Goal: Task Accomplishment & Management: Manage account settings

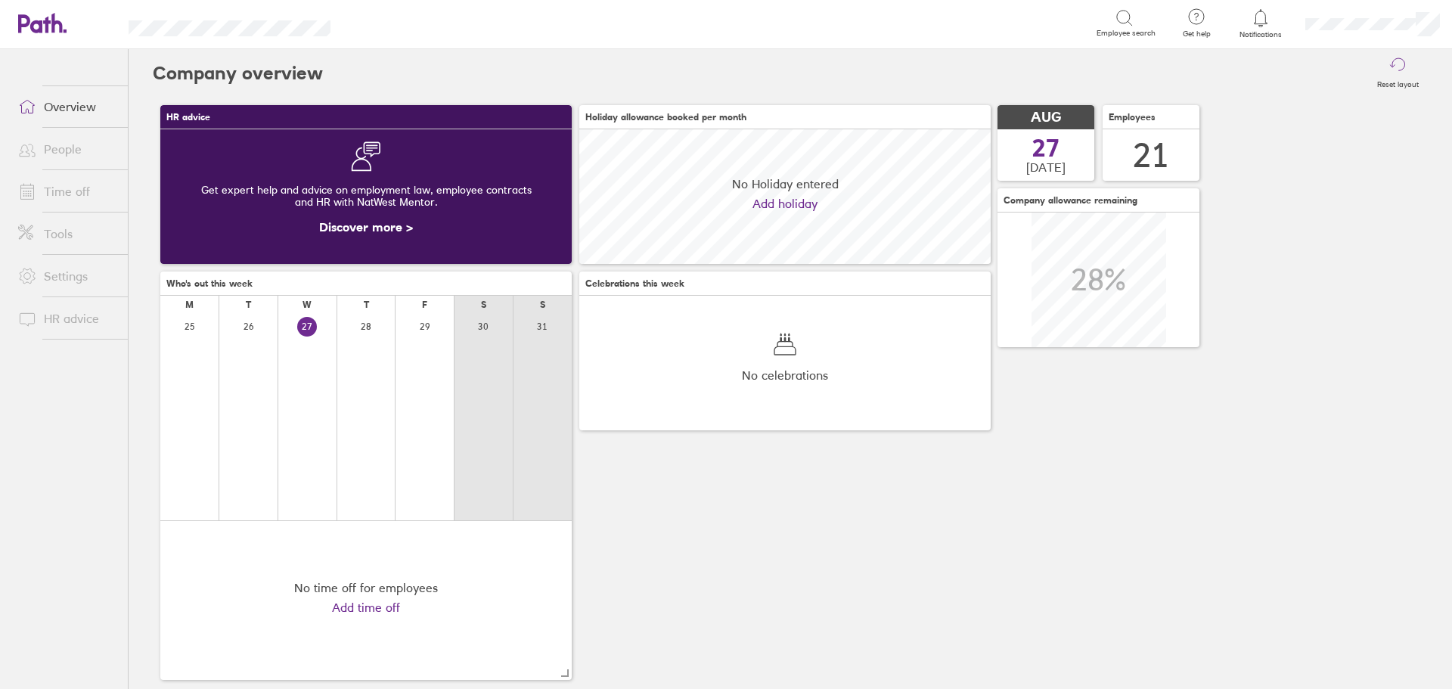
scroll to position [135, 411]
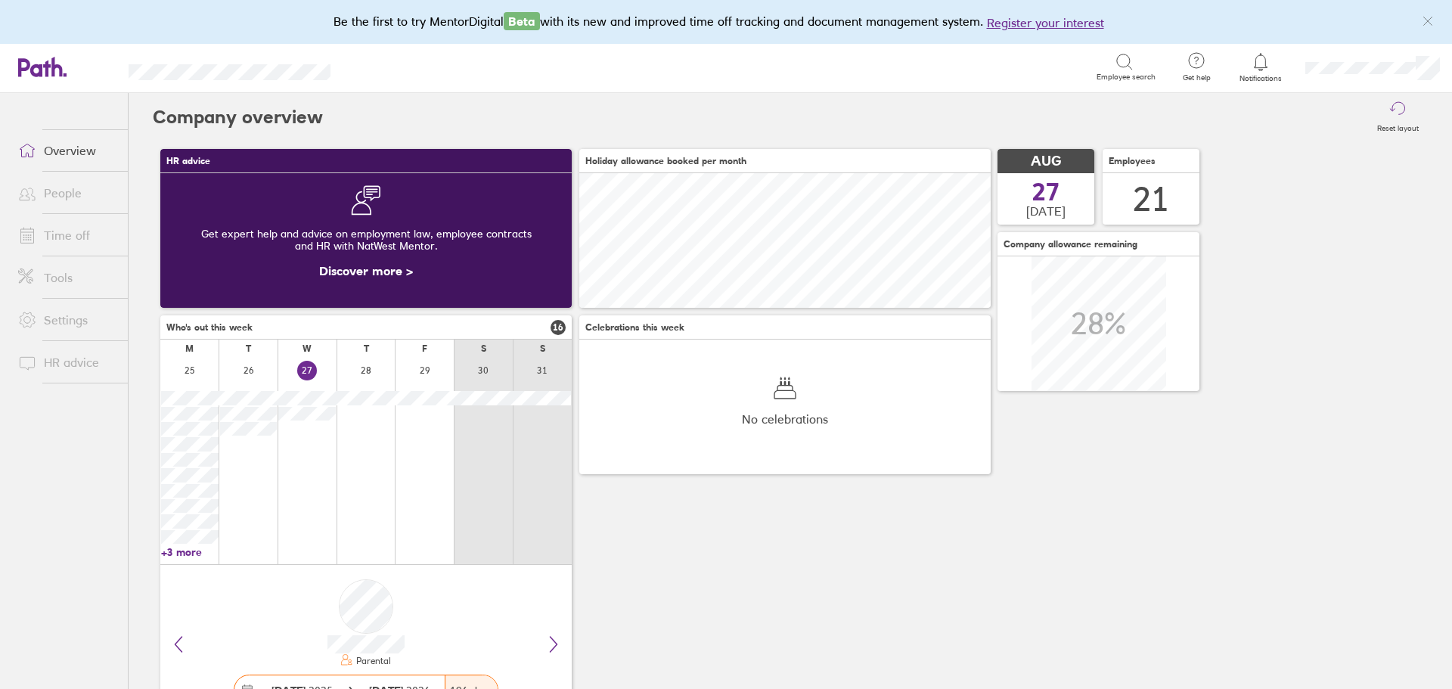
click at [76, 237] on link "Time off" at bounding box center [67, 235] width 122 height 30
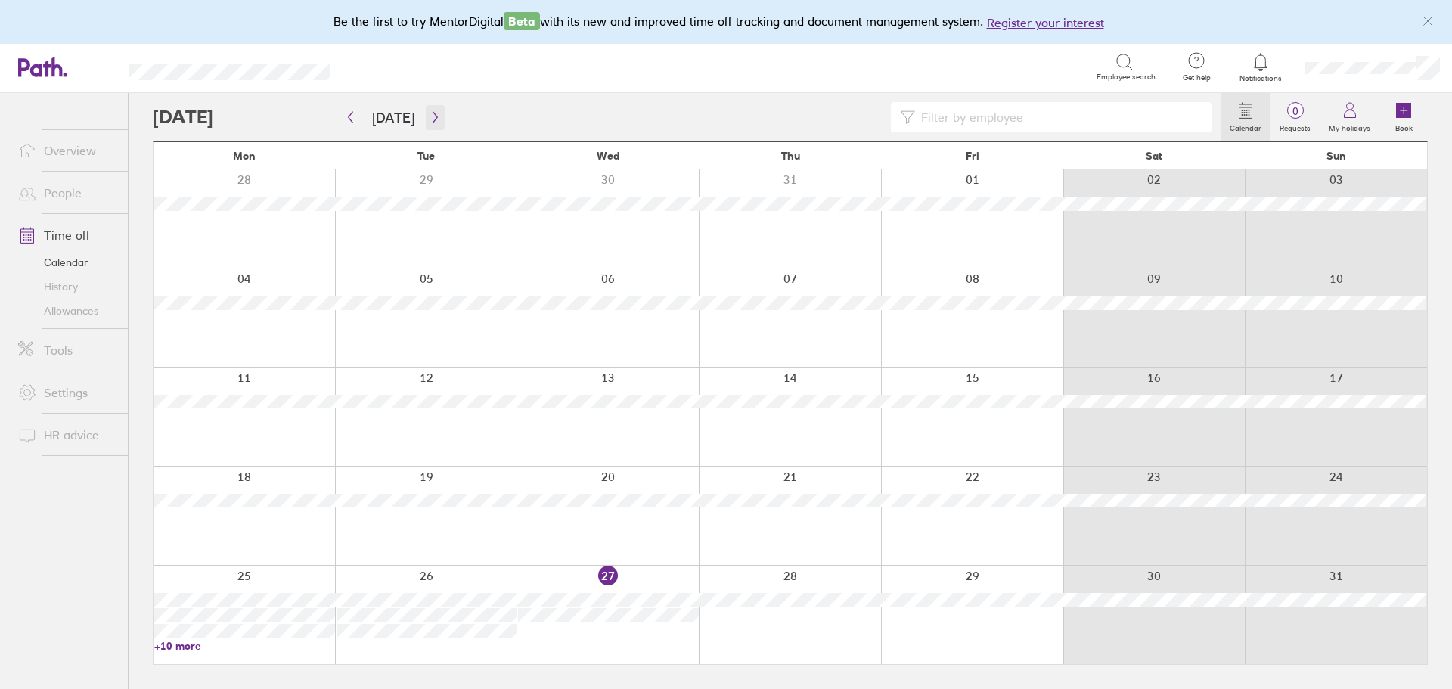
click at [433, 120] on icon "button" at bounding box center [435, 117] width 5 height 11
click at [584, 79] on div "Search Employee search" at bounding box center [759, 67] width 791 height 29
click at [294, 99] on div "Calendar 0 Requests My holidays Book" at bounding box center [790, 117] width 1275 height 48
